Goal: Navigation & Orientation: Understand site structure

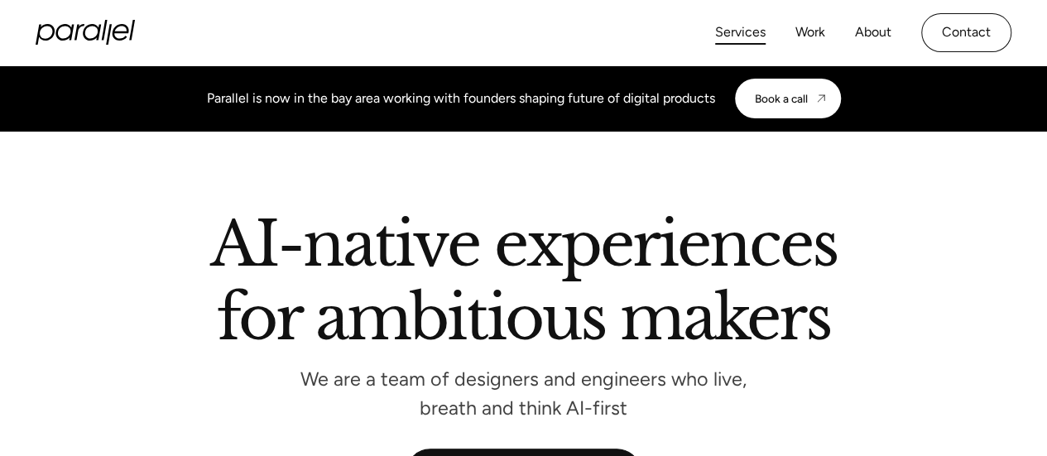
click at [738, 36] on link "Services" at bounding box center [740, 33] width 51 height 24
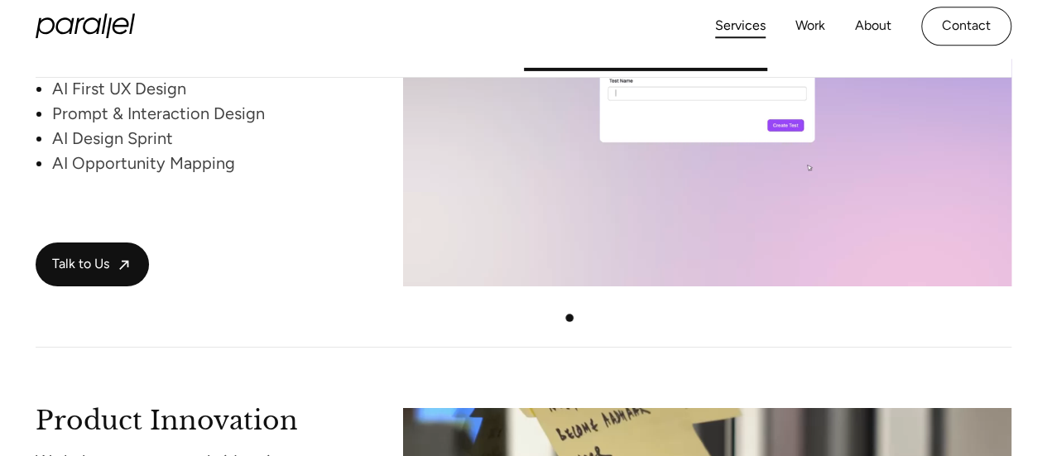
scroll to position [2763, 0]
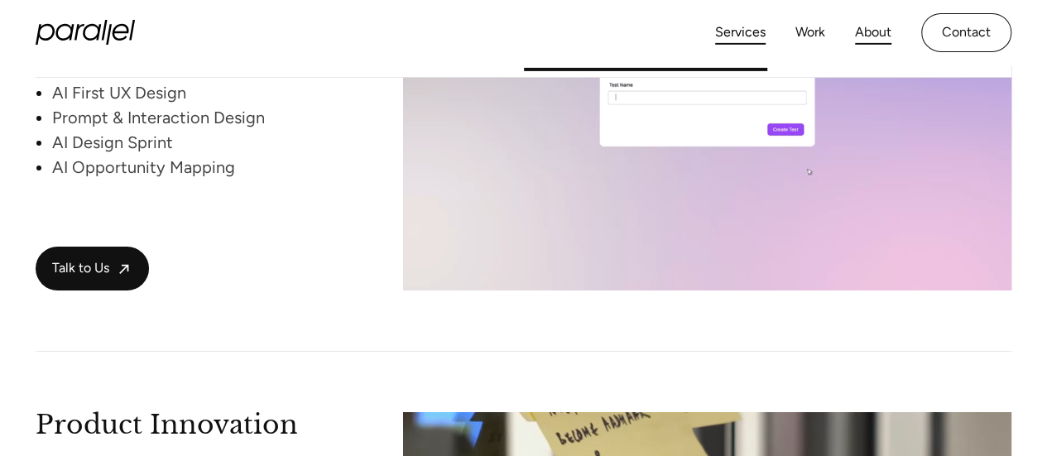
click at [873, 28] on link "About" at bounding box center [873, 33] width 36 height 24
